Goal: Find specific page/section: Find specific page/section

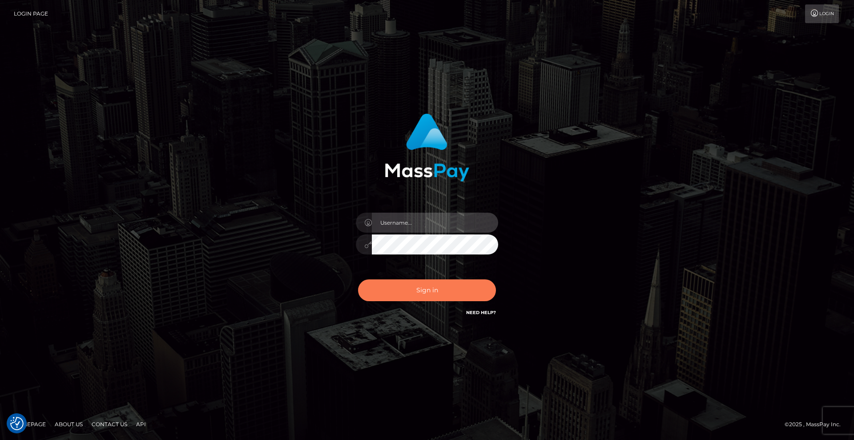
type input "Lady"
click at [444, 295] on button "Sign in" at bounding box center [427, 290] width 138 height 22
type input "[DEMOGRAPHIC_DATA]"
click at [448, 290] on button "Sign in" at bounding box center [427, 290] width 138 height 22
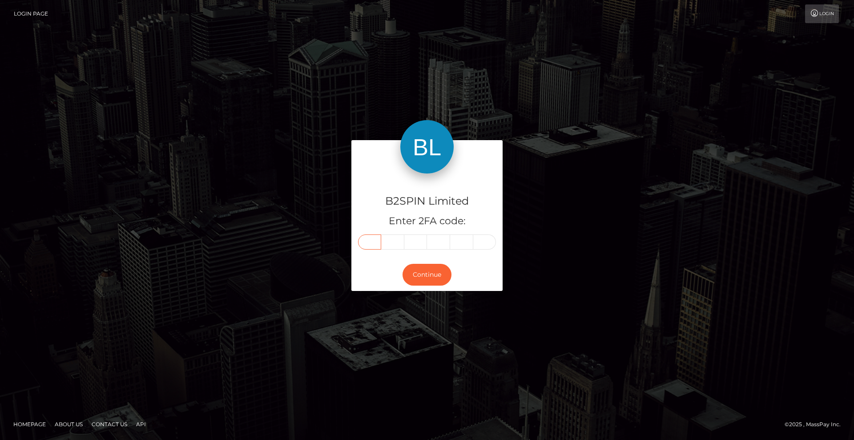
click at [377, 243] on input "text" at bounding box center [369, 241] width 23 height 15
type input "0"
type input "1"
type input "0"
type input "6"
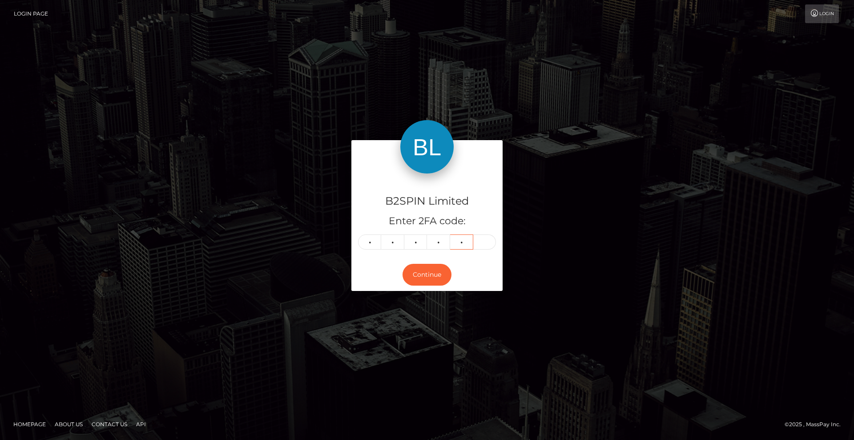
type input "1"
type input "5"
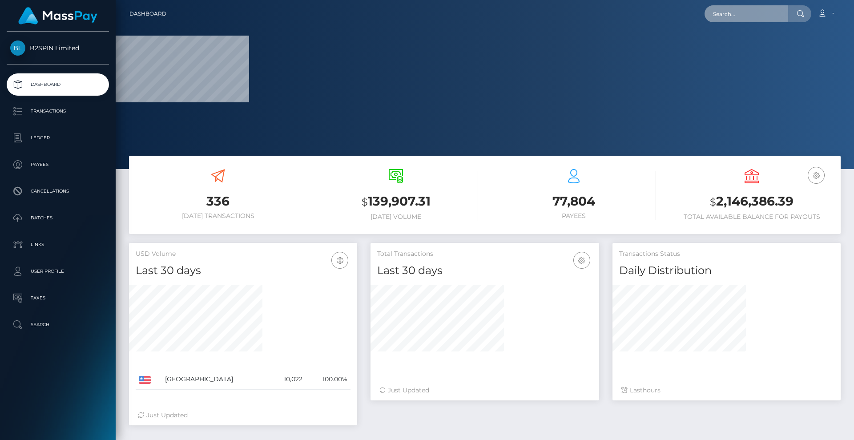
click at [750, 15] on input "text" at bounding box center [747, 13] width 84 height 17
paste input "a68db6b0-c233-4ce5-915e-2a03541693ec"
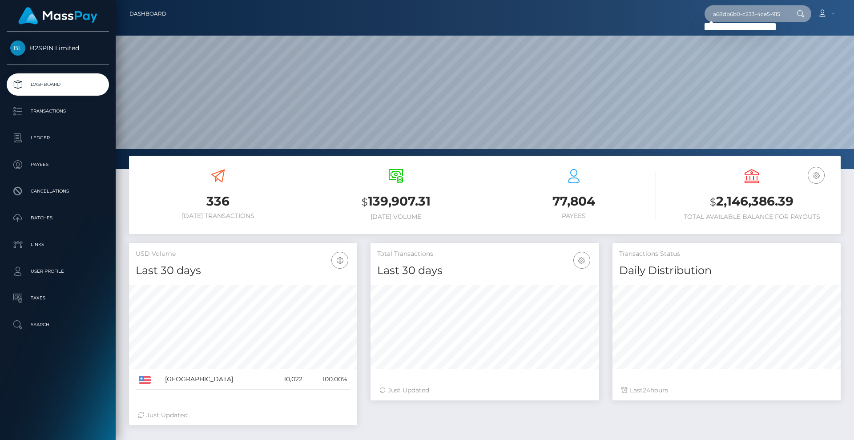
click at [762, 13] on input "a68db6b0-c233-4ce5-915e-2a03541693ec" at bounding box center [747, 13] width 84 height 17
paste input "1796840184"
type input "1796840184"
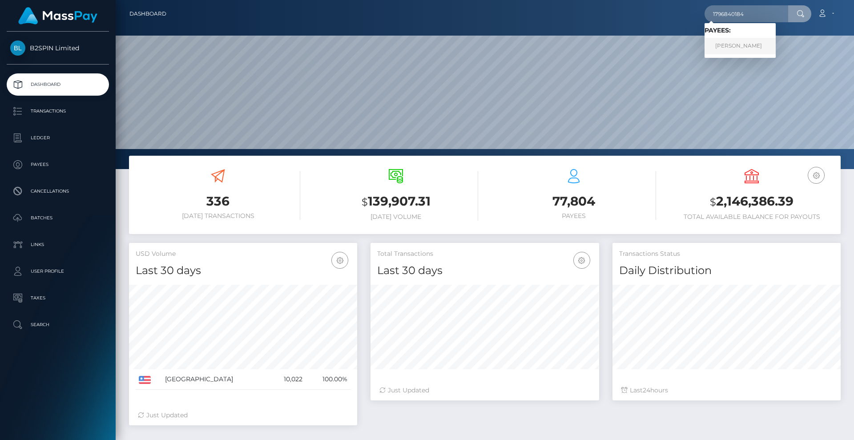
click at [751, 44] on link "MICHELLE R JONES" at bounding box center [740, 46] width 71 height 16
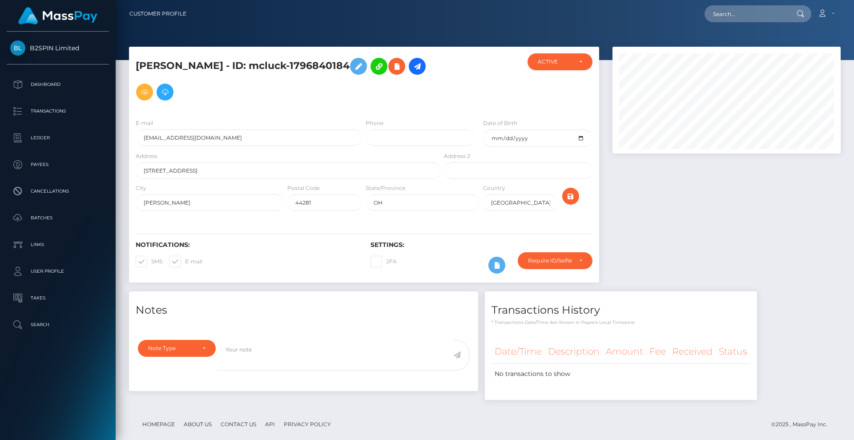
scroll to position [107, 229]
